Goal: Information Seeking & Learning: Learn about a topic

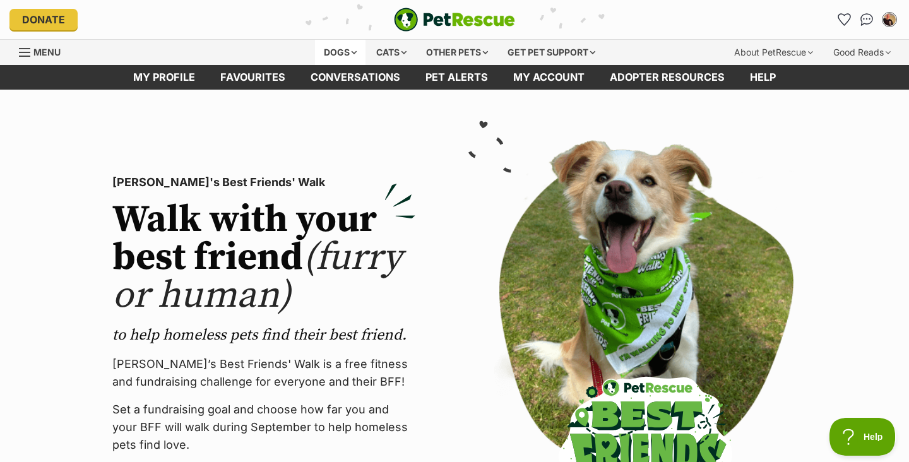
click at [335, 52] on div "Dogs" at bounding box center [340, 52] width 50 height 25
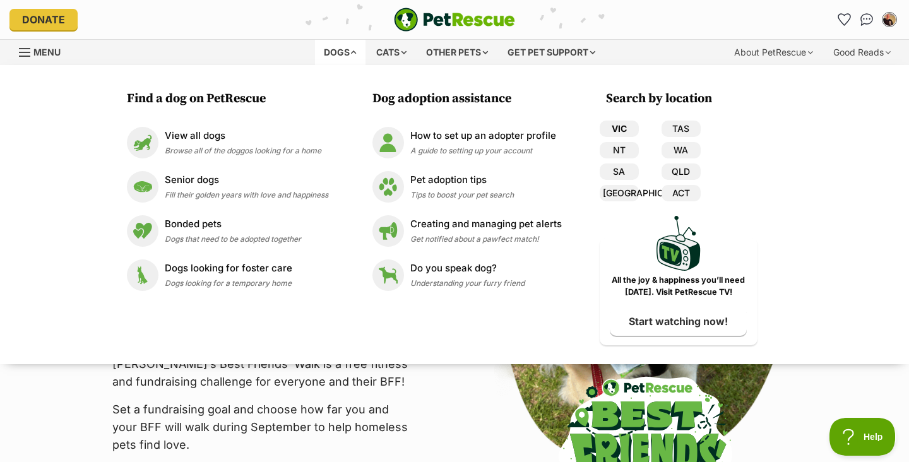
click at [629, 125] on link "VIC" at bounding box center [619, 129] width 39 height 16
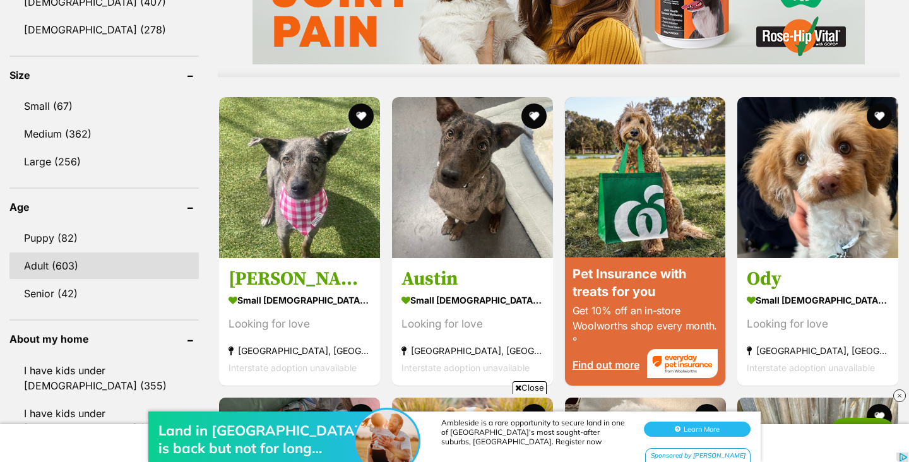
scroll to position [1143, 0]
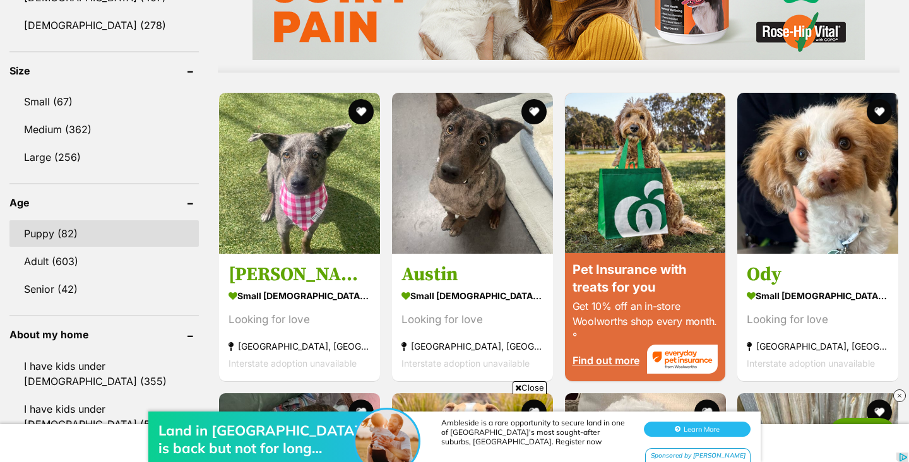
click at [59, 220] on link "Puppy (82)" at bounding box center [103, 233] width 189 height 27
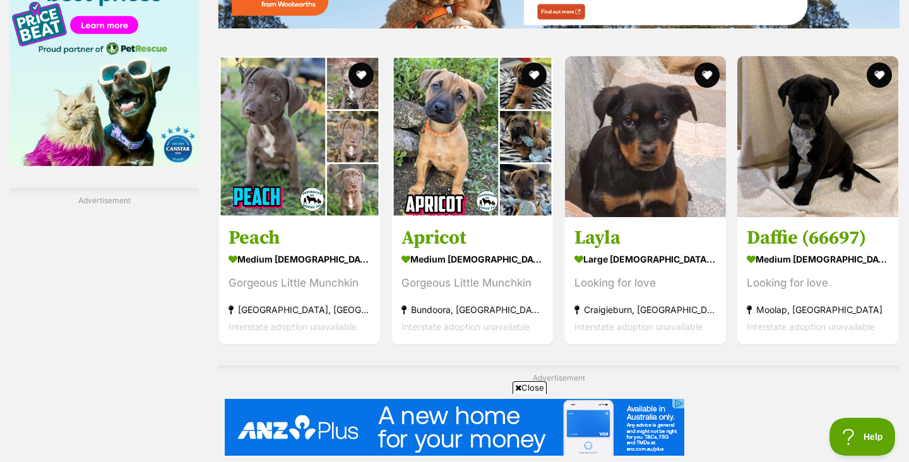
scroll to position [1910, 0]
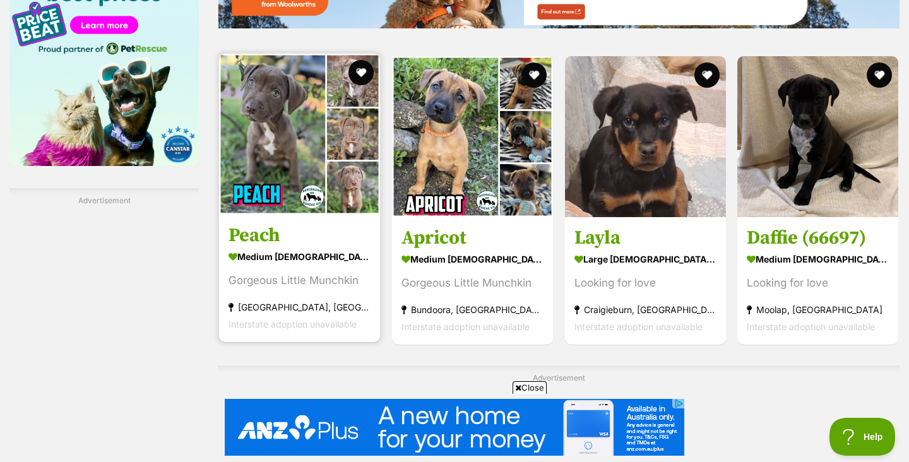
click at [313, 155] on img at bounding box center [299, 134] width 161 height 161
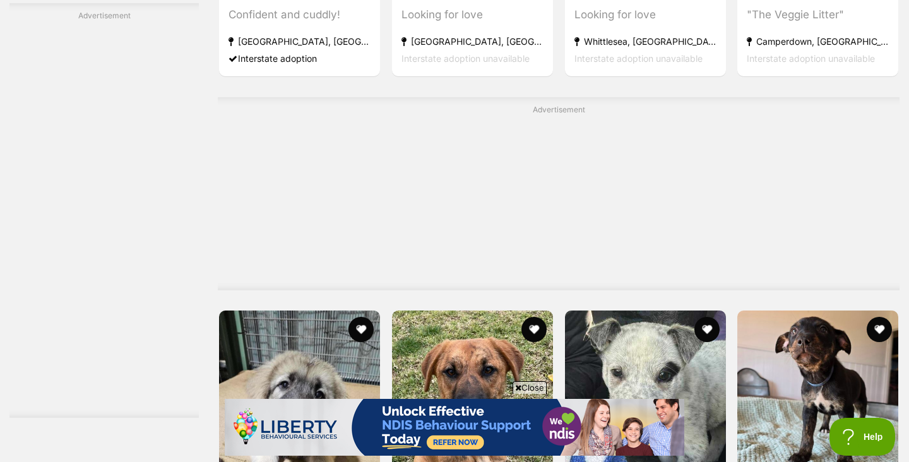
scroll to position [6023, 0]
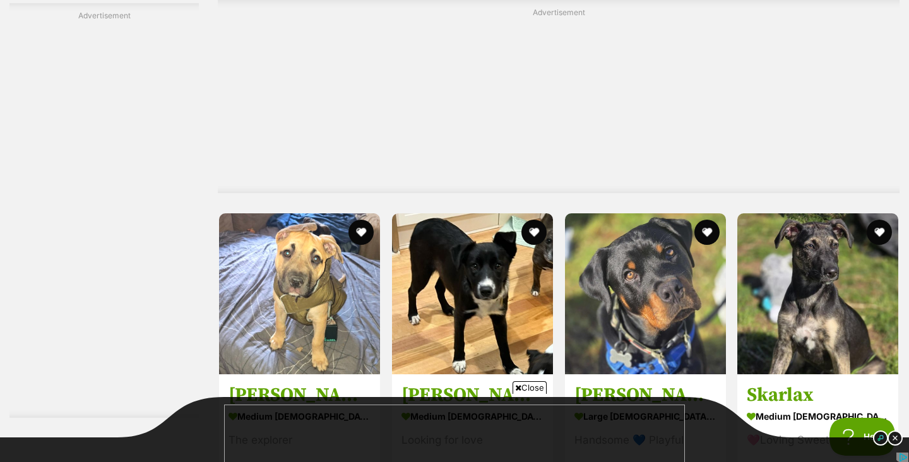
scroll to position [3618, 0]
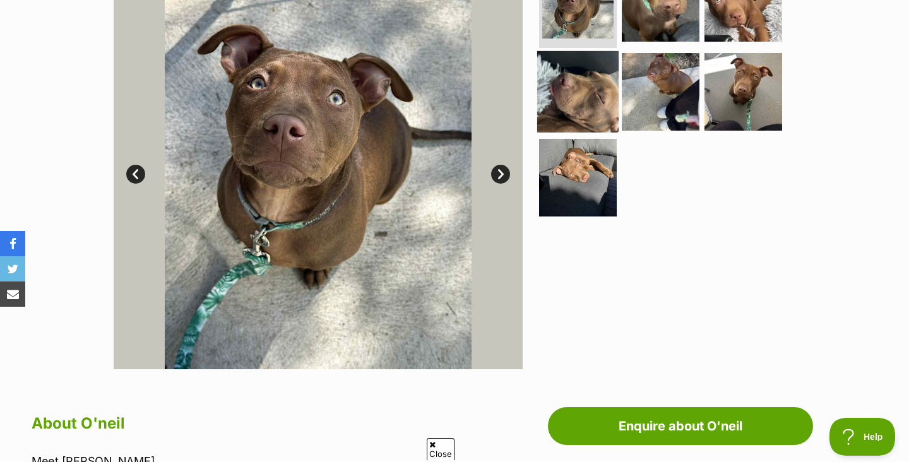
click at [562, 86] on img at bounding box center [577, 91] width 81 height 81
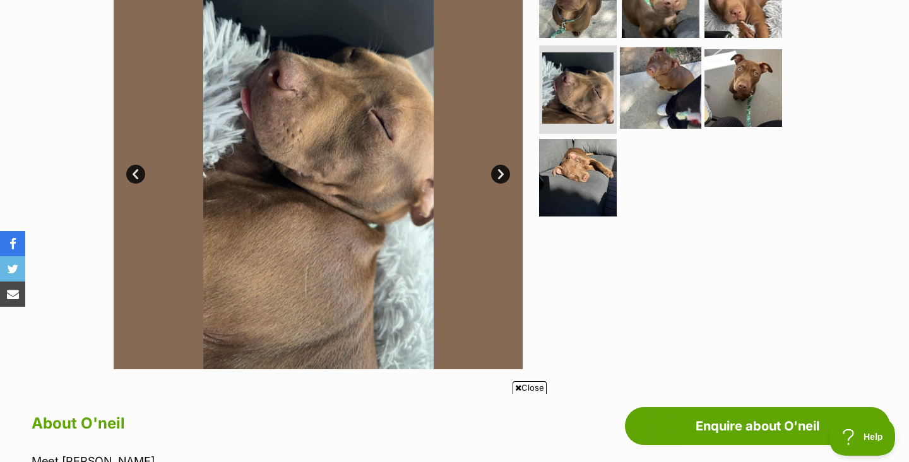
click at [669, 90] on img at bounding box center [660, 87] width 81 height 81
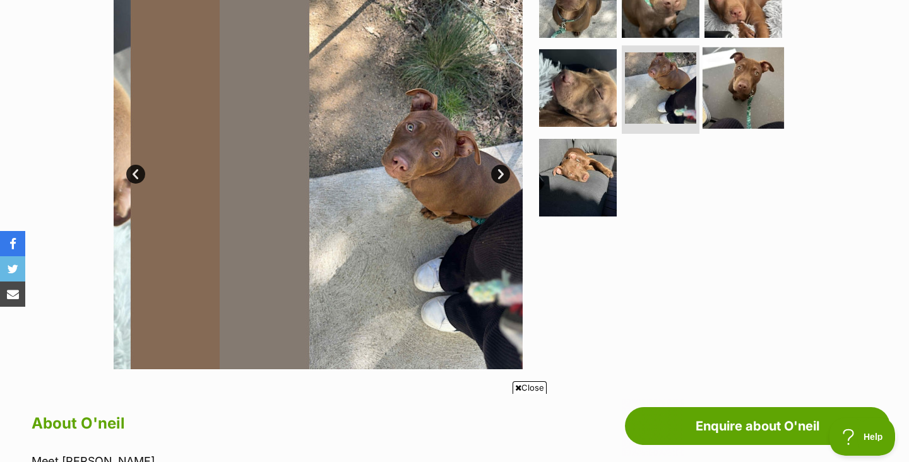
click at [744, 97] on img at bounding box center [743, 87] width 81 height 81
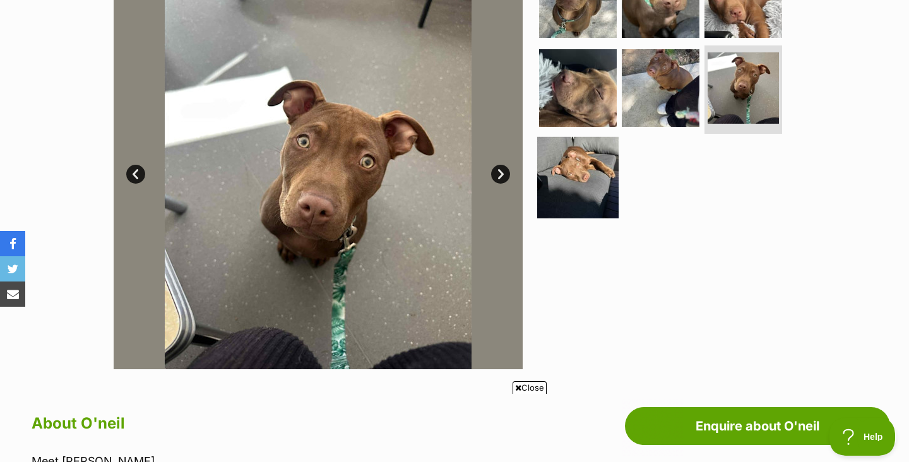
click at [576, 183] on img at bounding box center [577, 177] width 81 height 81
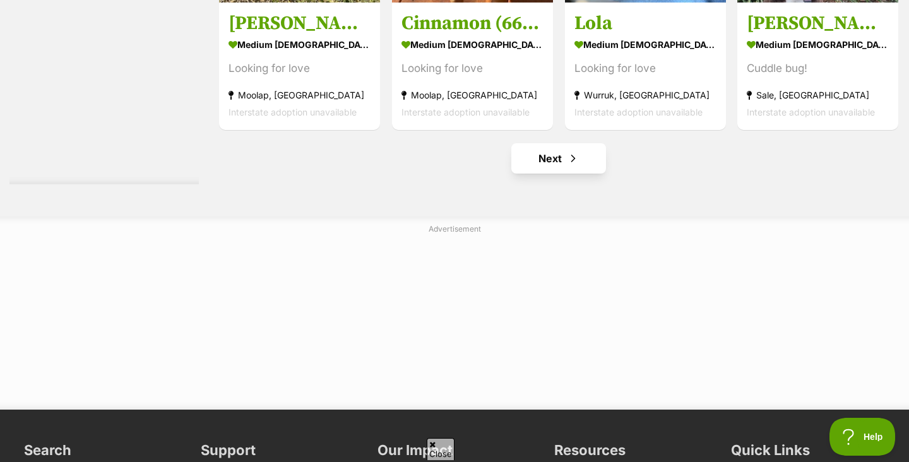
click at [556, 164] on link "Next" at bounding box center [558, 158] width 95 height 30
